Goal: Transaction & Acquisition: Obtain resource

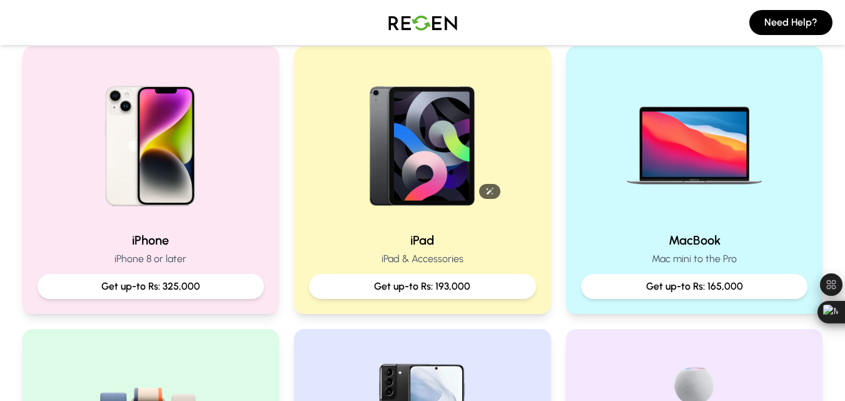
scroll to position [289, 0]
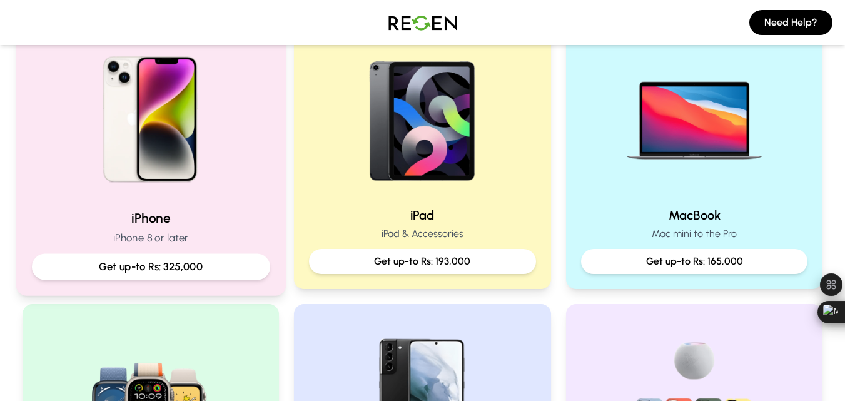
click at [197, 268] on p "Get up-to Rs: 325,000" at bounding box center [150, 267] width 217 height 16
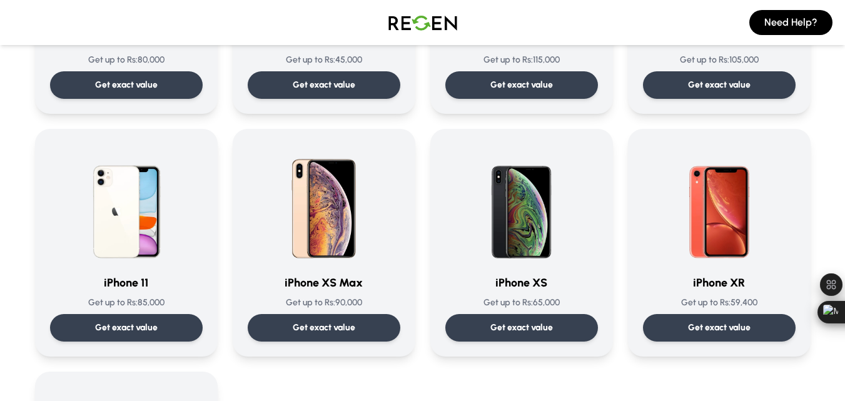
scroll to position [1229, 0]
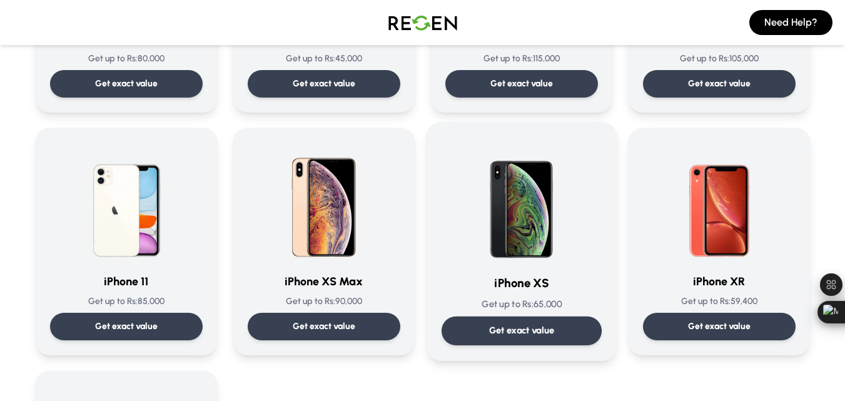
click at [509, 324] on div "Get exact value" at bounding box center [521, 331] width 160 height 29
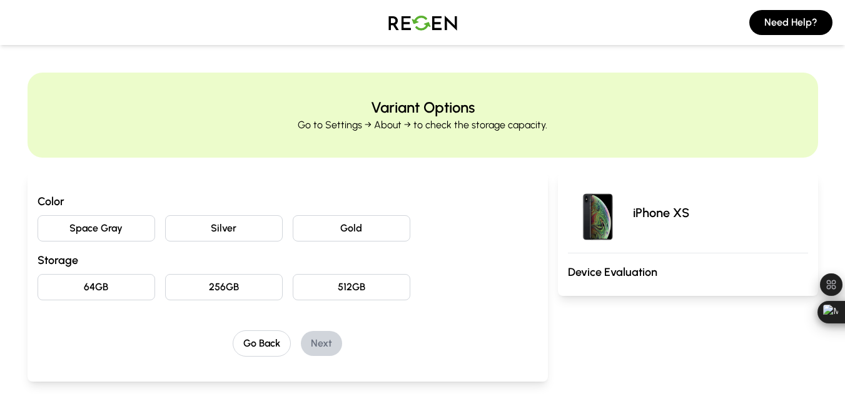
click at [329, 225] on button "Gold" at bounding box center [352, 228] width 118 height 26
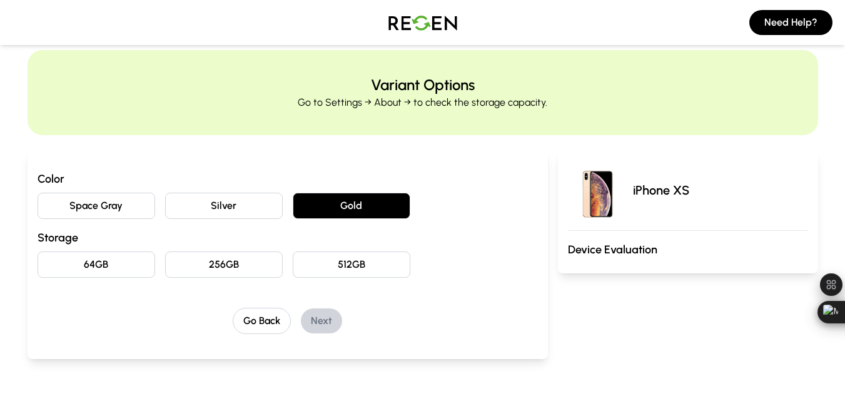
scroll to position [78, 0]
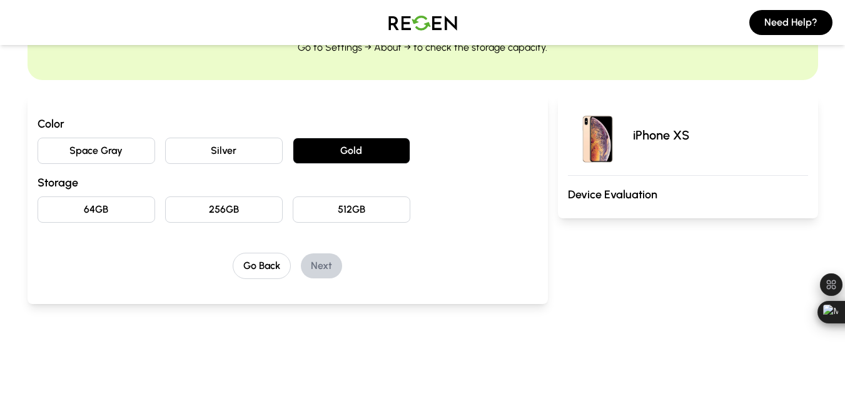
click at [99, 209] on button "64GB" at bounding box center [97, 209] width 118 height 26
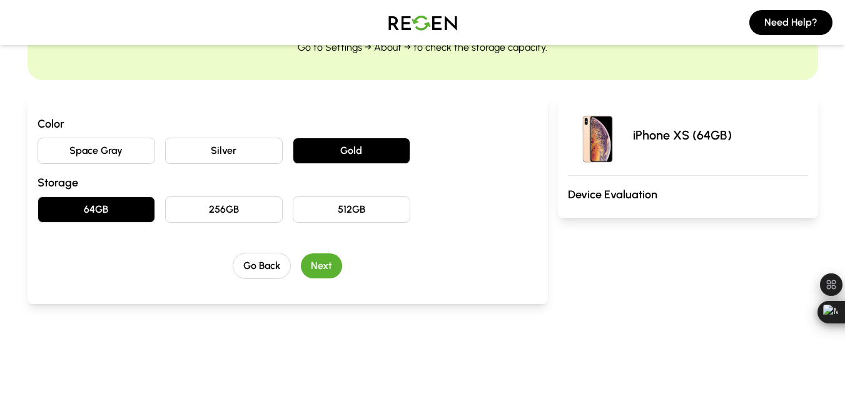
click at [318, 262] on button "Next" at bounding box center [321, 265] width 41 height 25
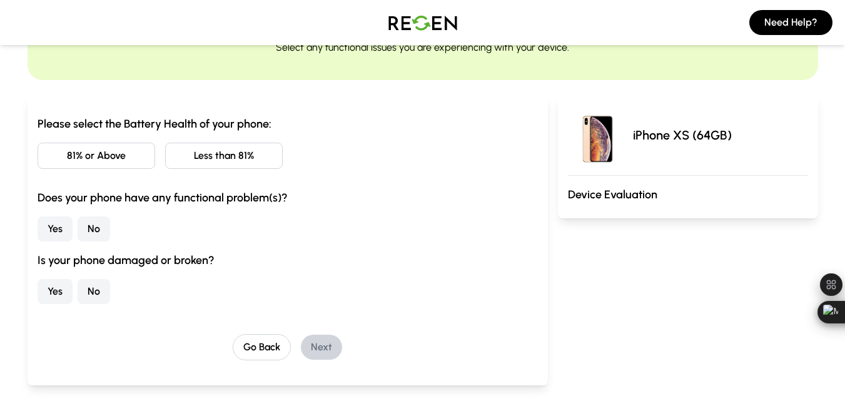
click at [211, 150] on button "Less than 81%" at bounding box center [224, 156] width 118 height 26
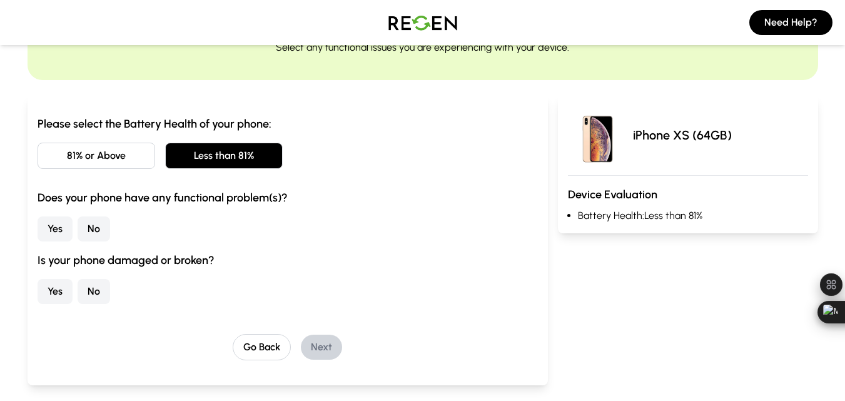
click at [90, 225] on button "No" at bounding box center [94, 229] width 33 height 25
click at [54, 292] on button "Yes" at bounding box center [55, 291] width 35 height 25
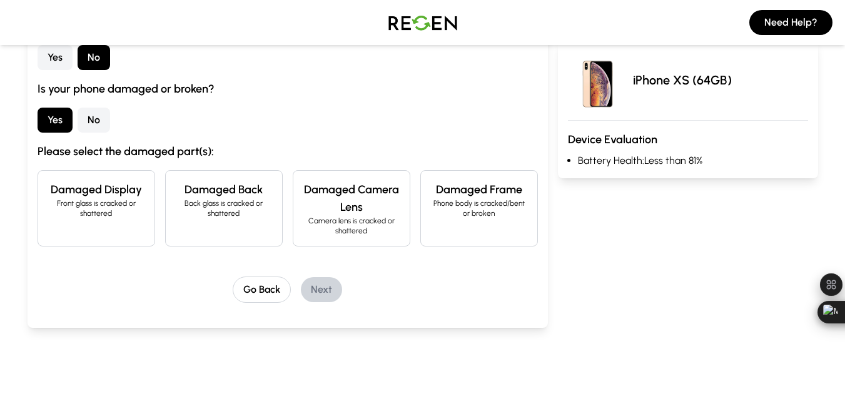
scroll to position [250, 0]
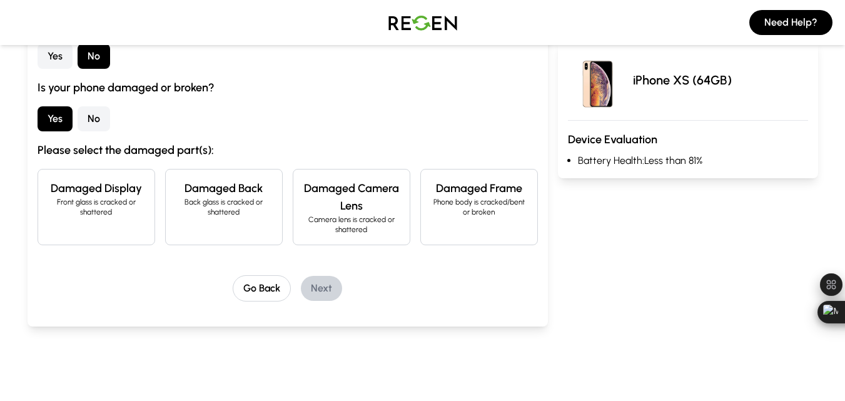
click at [225, 225] on div "Damaged Back Back glass is cracked or shattered" at bounding box center [224, 207] width 118 height 76
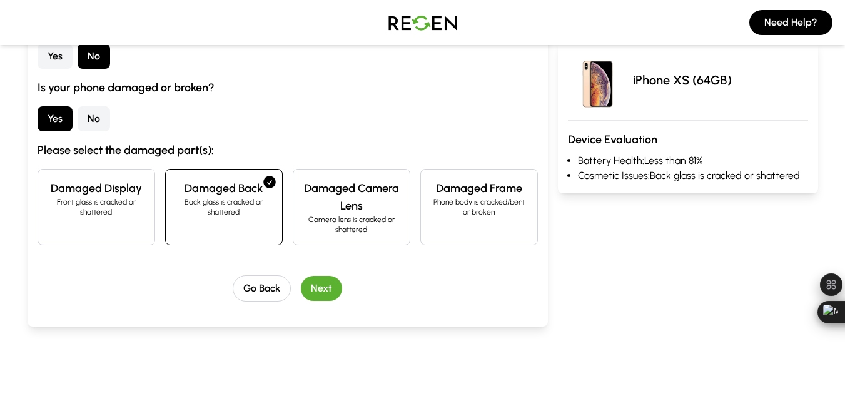
click at [333, 292] on button "Next" at bounding box center [321, 288] width 41 height 25
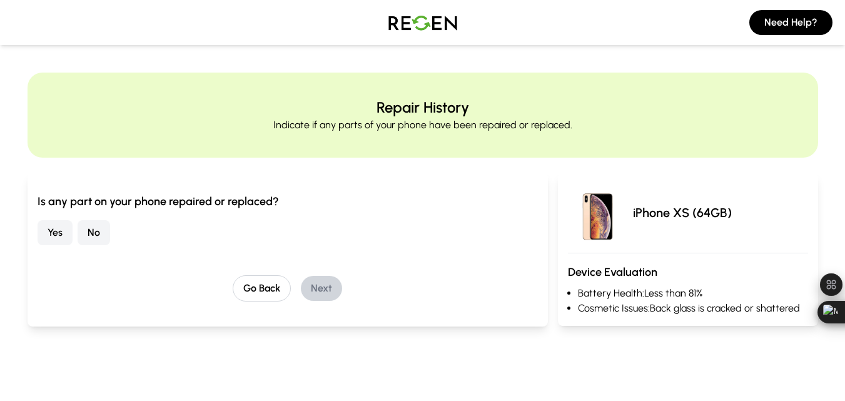
click at [62, 232] on button "Yes" at bounding box center [55, 232] width 35 height 25
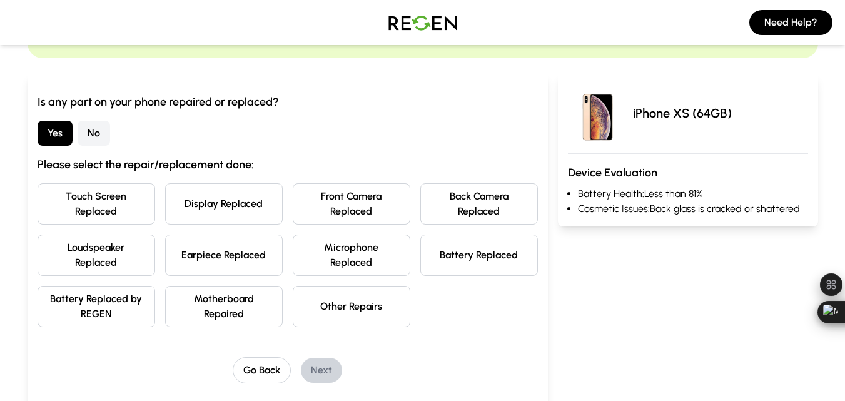
scroll to position [100, 0]
click at [354, 300] on button "Other Repairs" at bounding box center [352, 305] width 118 height 41
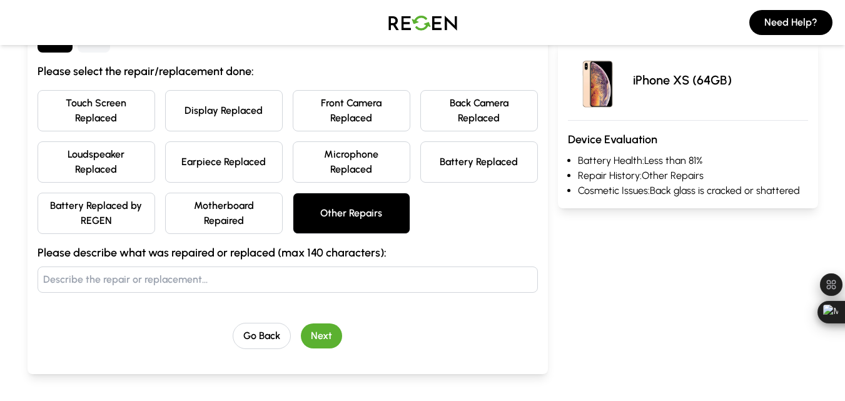
scroll to position [195, 0]
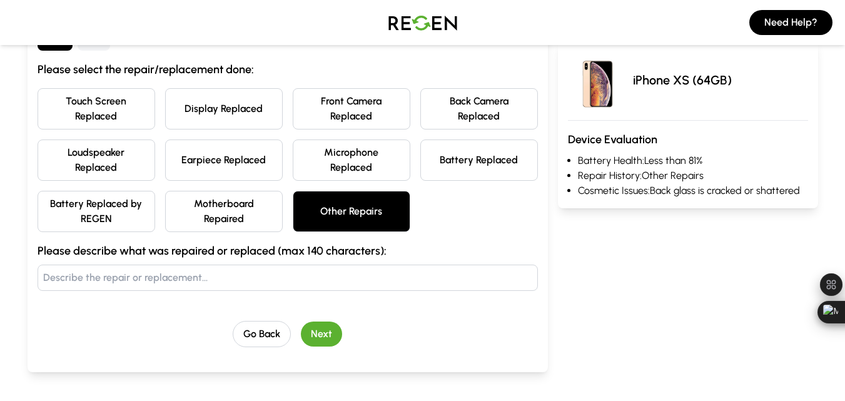
click at [222, 282] on input "text" at bounding box center [288, 278] width 501 height 26
type input "back glass"
click at [320, 329] on button "Next" at bounding box center [321, 334] width 41 height 25
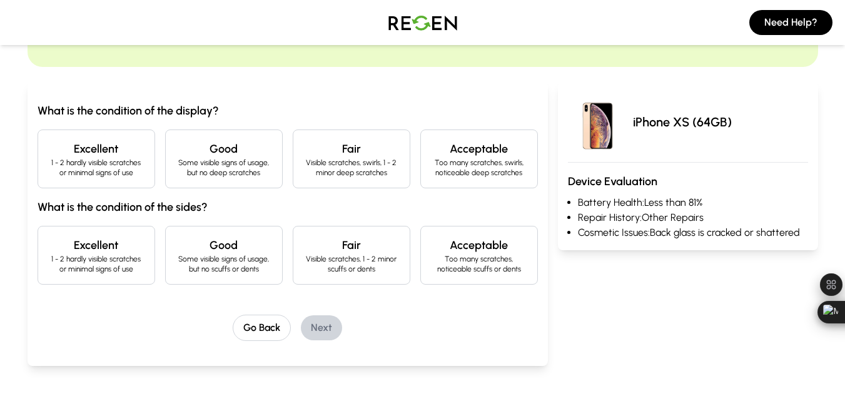
scroll to position [96, 0]
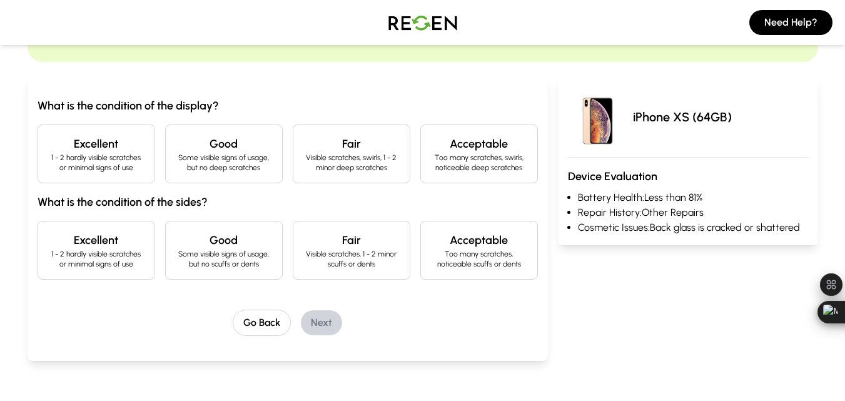
click at [133, 170] on p "1 - 2 hardly visible scratches or minimal signs of use" at bounding box center [96, 163] width 96 height 20
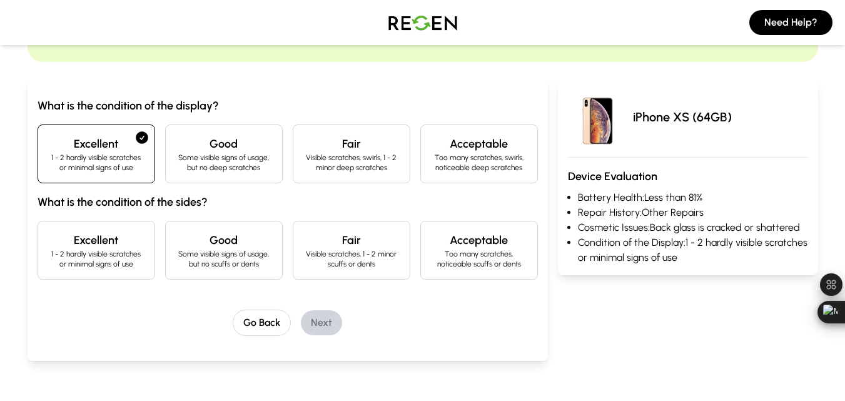
click at [235, 247] on h4 "Good" at bounding box center [224, 241] width 96 height 18
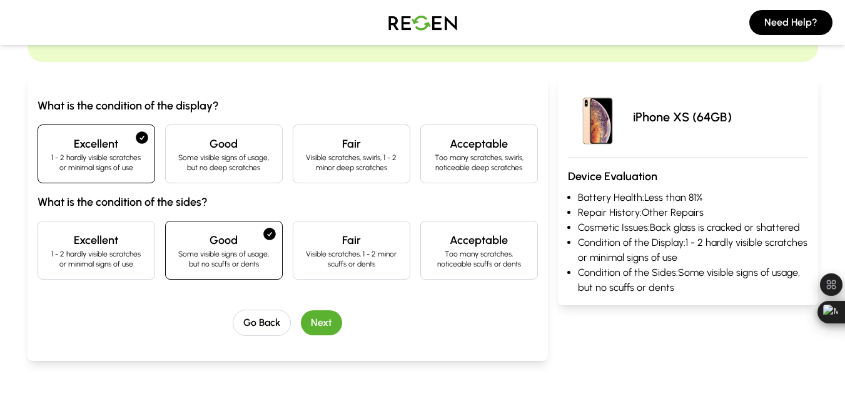
click at [311, 319] on button "Next" at bounding box center [321, 322] width 41 height 25
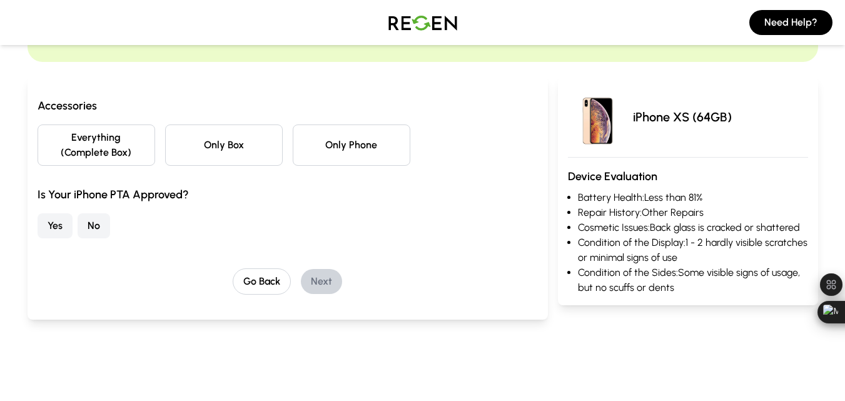
click at [323, 137] on button "Only Phone" at bounding box center [352, 145] width 118 height 41
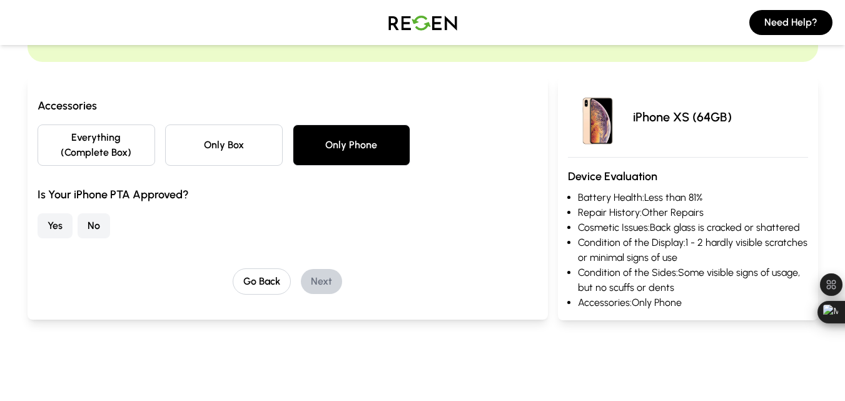
click at [50, 228] on button "Yes" at bounding box center [55, 225] width 35 height 25
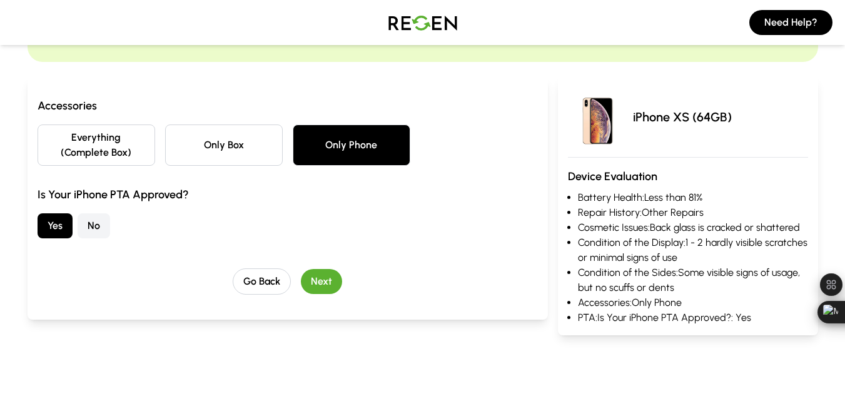
click at [332, 286] on button "Next" at bounding box center [321, 281] width 41 height 25
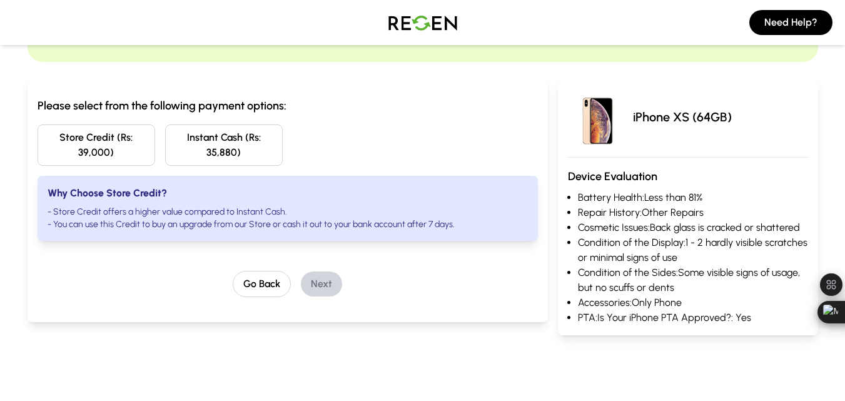
click at [115, 149] on button "Store Credit (Rs: 39,000)" at bounding box center [97, 145] width 118 height 41
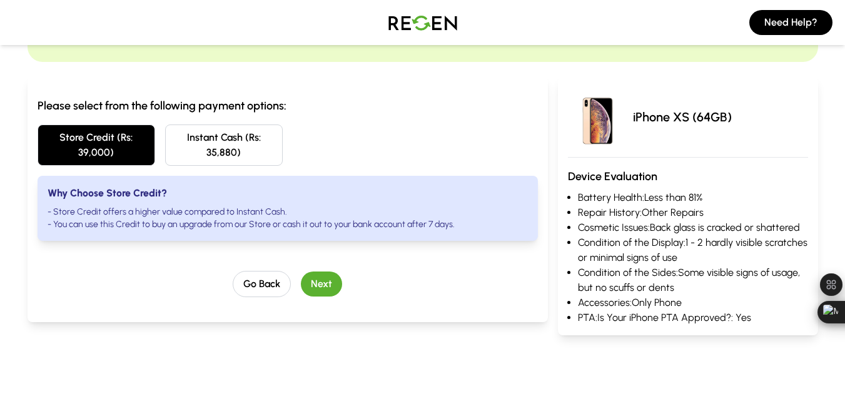
click at [209, 140] on button "Instant Cash (Rs: 35,880)" at bounding box center [224, 145] width 118 height 41
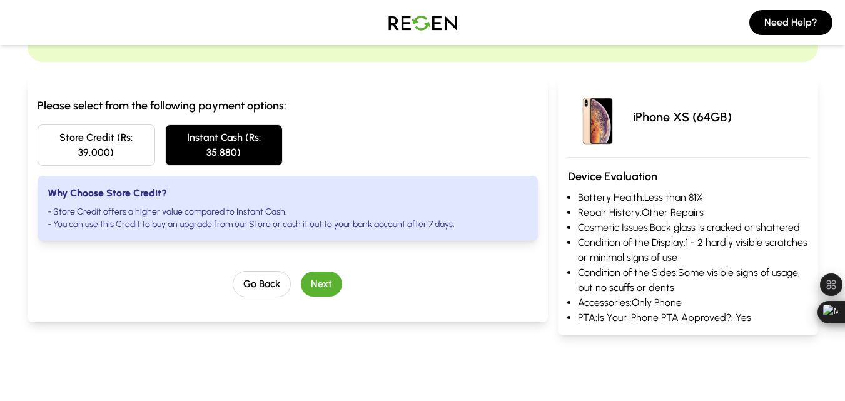
click at [332, 286] on button "Next" at bounding box center [321, 284] width 41 height 25
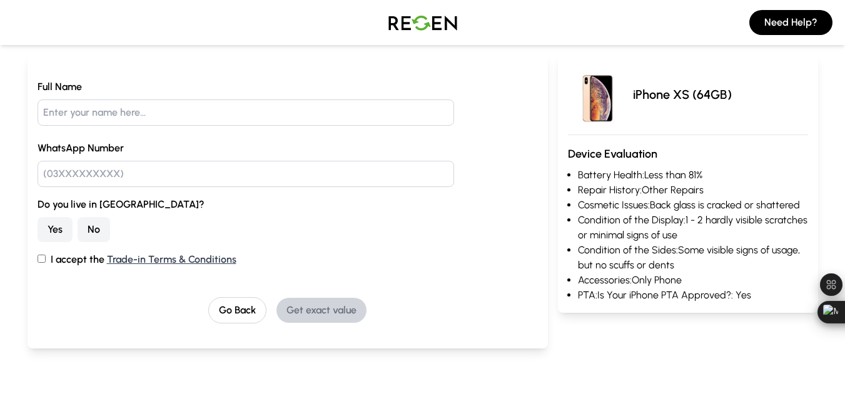
scroll to position [123, 0]
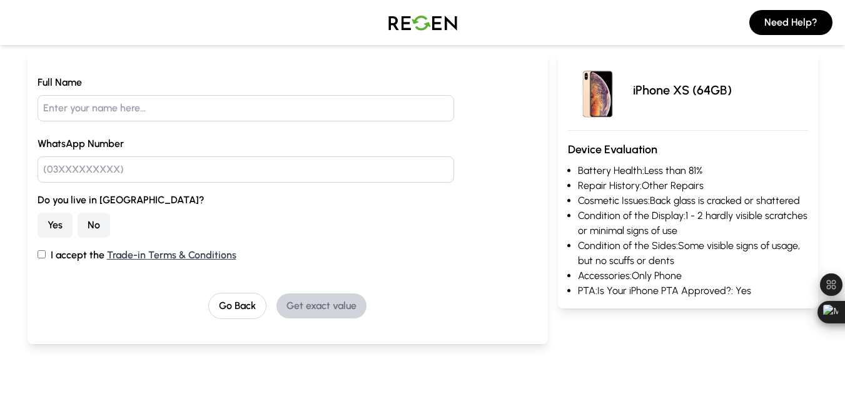
click at [71, 253] on label "I accept the Trade-in Terms & Conditions" at bounding box center [288, 255] width 501 height 15
click at [46, 253] on input "I accept the Trade-in Terms & Conditions" at bounding box center [42, 254] width 8 height 8
checkbox input "true"
click at [138, 254] on link "Trade-in Terms & Conditions" at bounding box center [172, 255] width 130 height 12
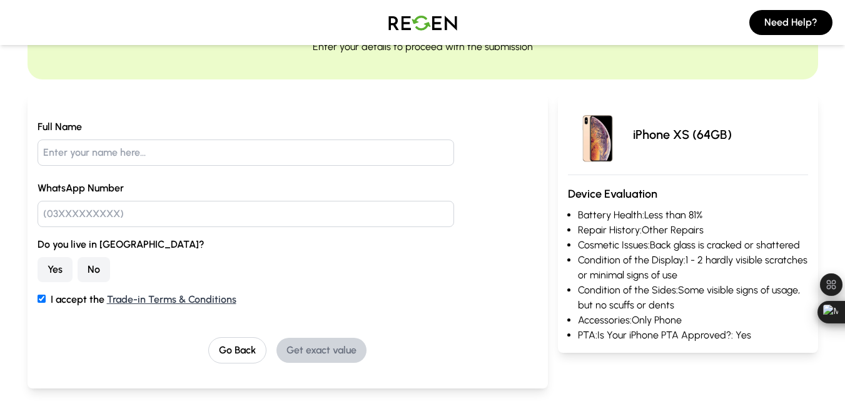
scroll to position [78, 0]
click at [200, 158] on input "text" at bounding box center [246, 153] width 417 height 26
type input "[PERSON_NAME]"
click at [190, 222] on input "text" at bounding box center [246, 214] width 417 height 26
type input "03097954927"
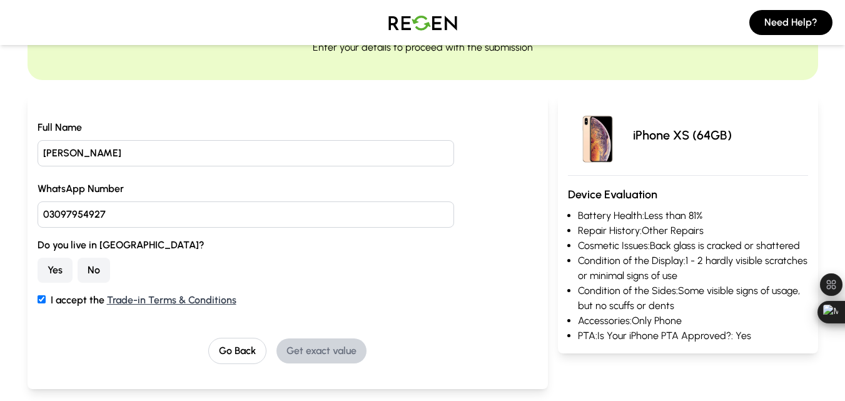
click at [98, 268] on button "No" at bounding box center [94, 270] width 33 height 25
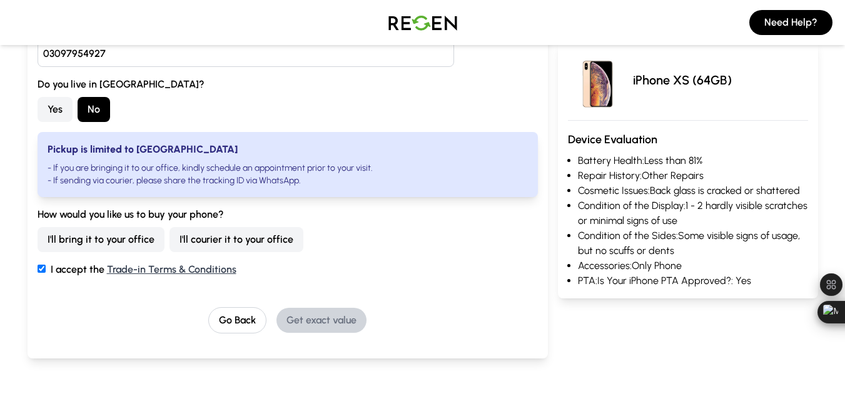
scroll to position [239, 0]
click at [228, 238] on button "I'll courier it to your office" at bounding box center [237, 239] width 134 height 25
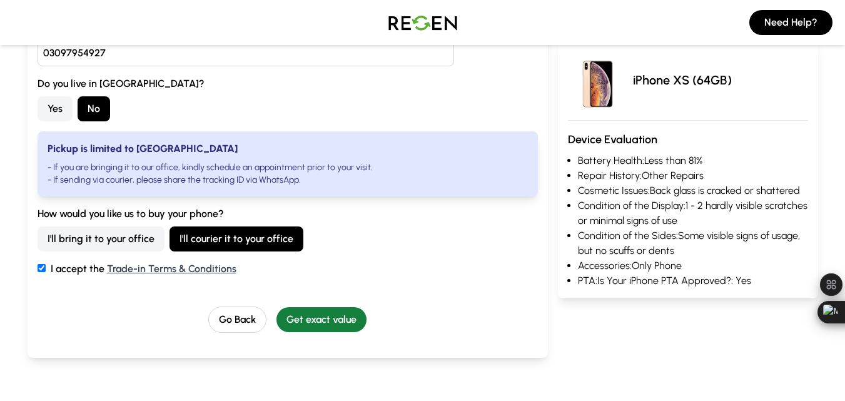
click at [325, 324] on button "Get exact value" at bounding box center [322, 319] width 90 height 25
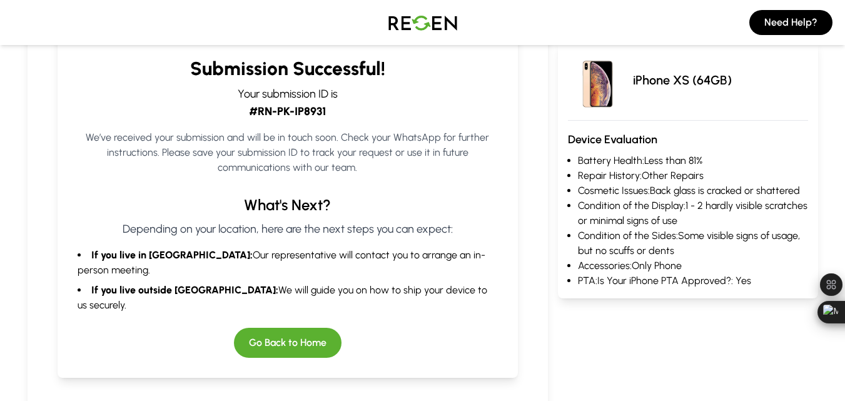
scroll to position [206, 0]
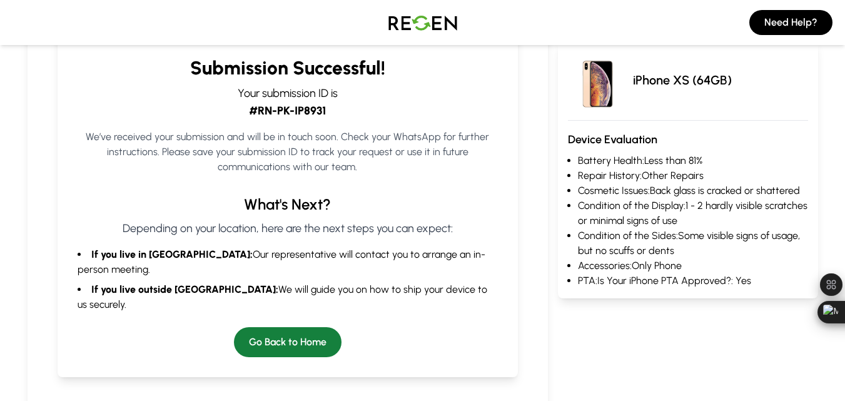
click at [274, 327] on button "Go Back to Home" at bounding box center [288, 342] width 108 height 30
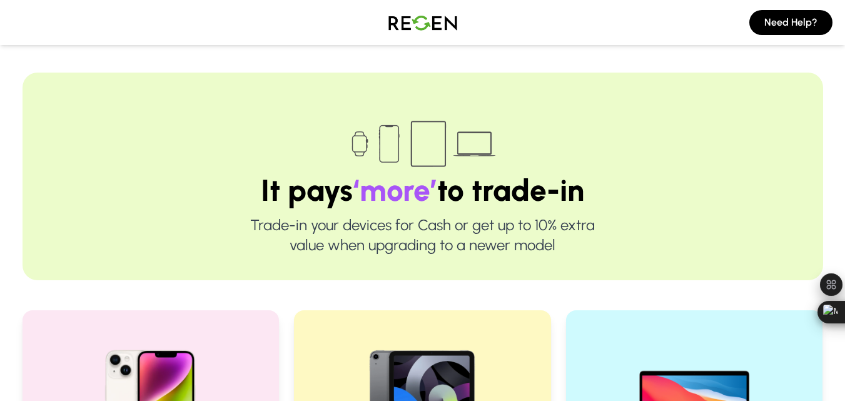
click at [407, 25] on img at bounding box center [423, 22] width 88 height 35
click at [394, 23] on img at bounding box center [423, 22] width 88 height 35
